Goal: Task Accomplishment & Management: Book appointment/travel/reservation

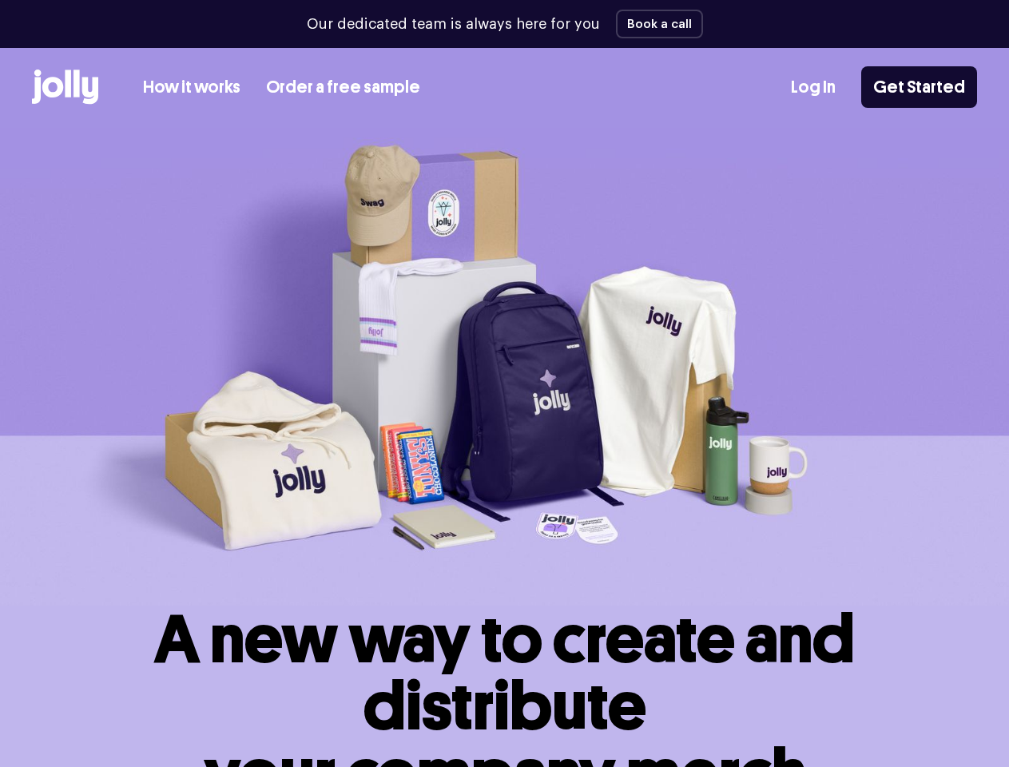
click at [654, 24] on button "Book a call" at bounding box center [659, 24] width 87 height 29
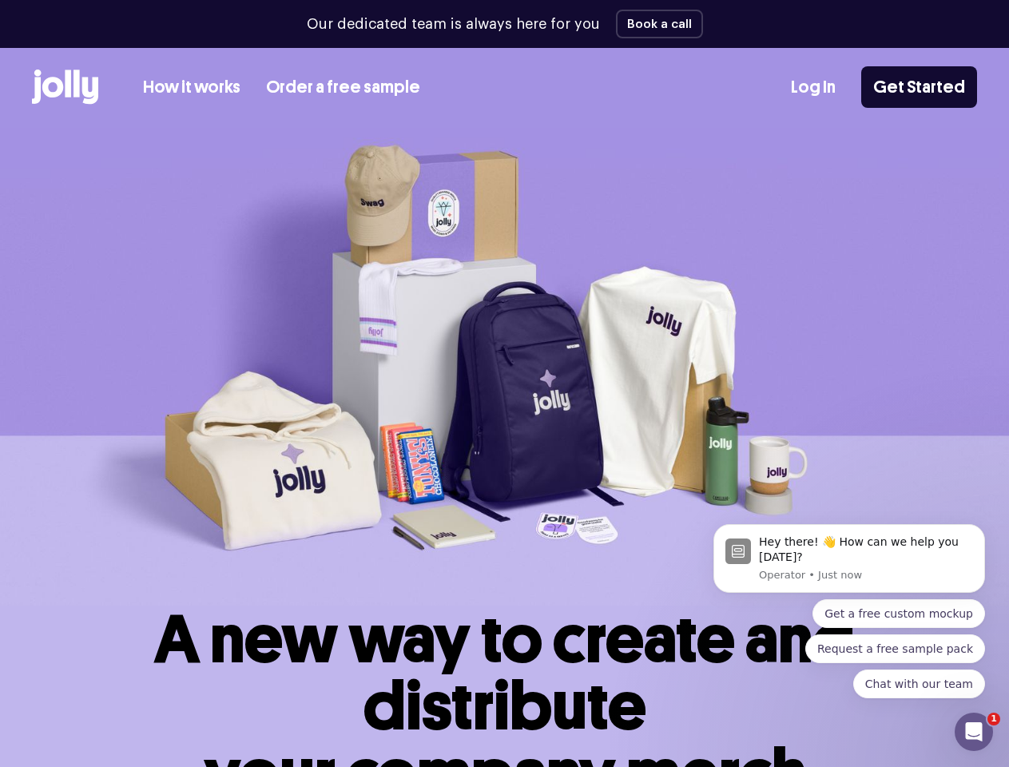
click at [504, 384] on img at bounding box center [504, 367] width 1009 height 478
click at [654, 24] on button "Book a call" at bounding box center [659, 24] width 87 height 29
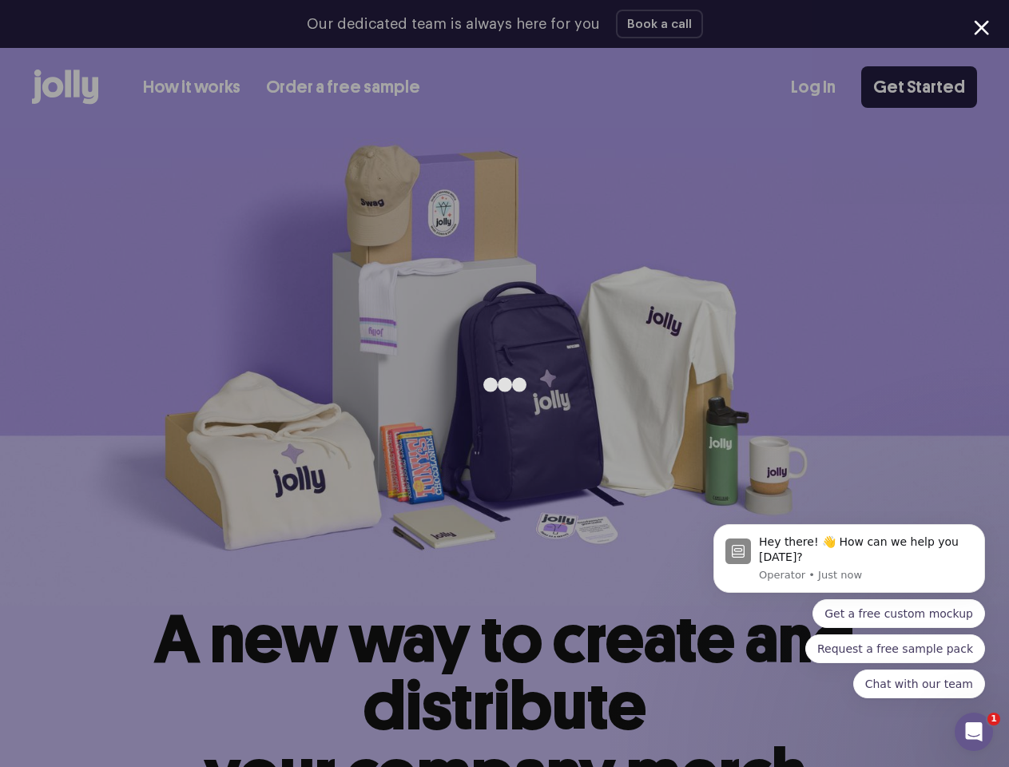
click at [836, 566] on div "Hey there! 👋 How can we help you today? Operator • Just now" at bounding box center [866, 559] width 214 height 48
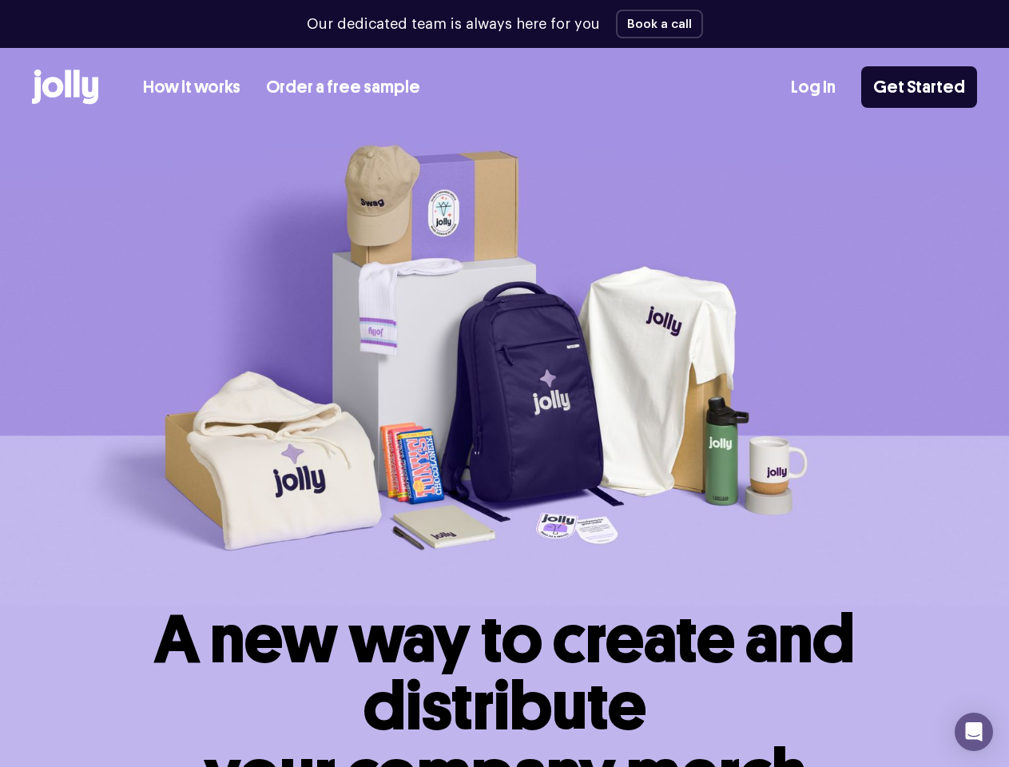
click at [504, 384] on img at bounding box center [504, 367] width 1009 height 478
click at [654, 24] on button "Book a call" at bounding box center [659, 24] width 87 height 29
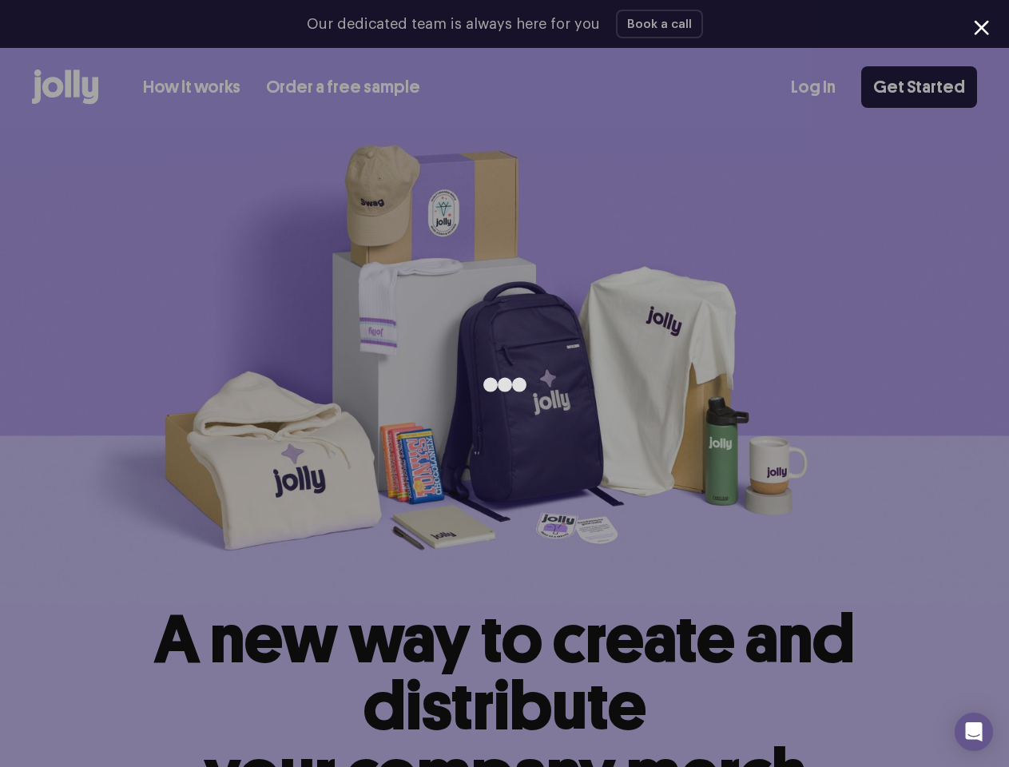
click at [974, 732] on div "Open Intercom Messenger" at bounding box center [974, 732] width 38 height 38
